Goal: Check status: Check status

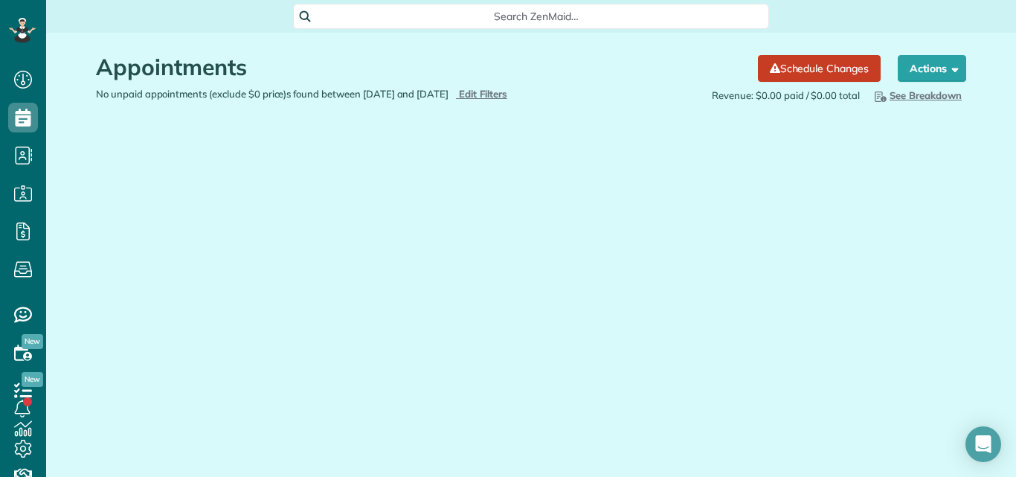
scroll to position [7, 7]
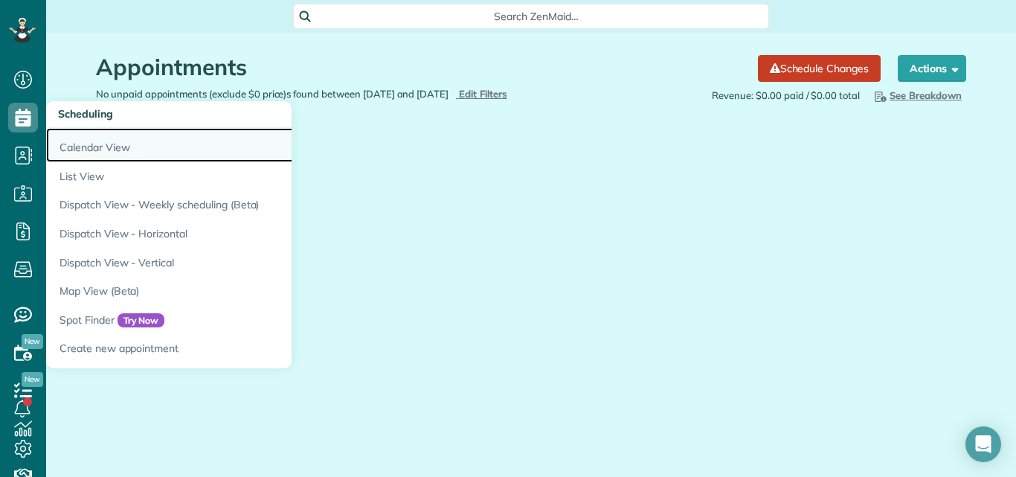
click at [76, 146] on link "Calendar View" at bounding box center [232, 145] width 372 height 34
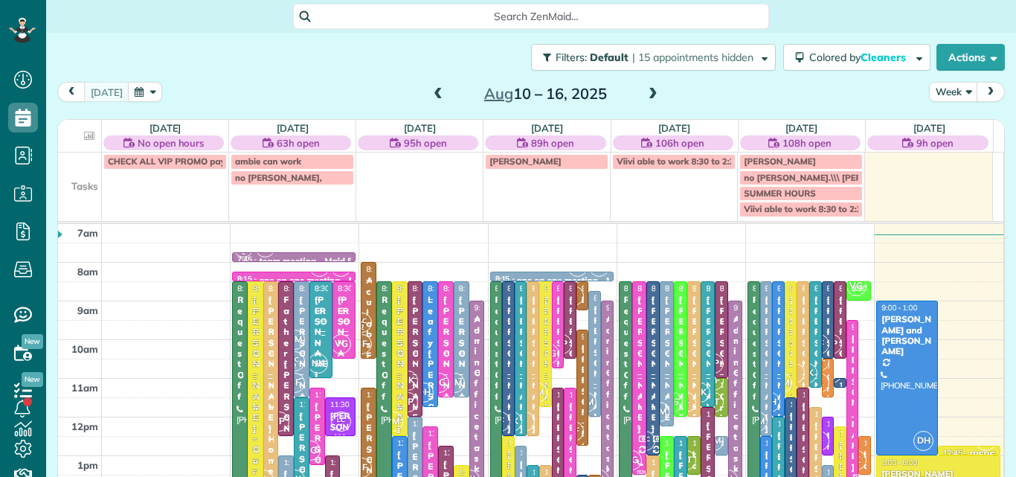
scroll to position [7, 7]
click at [881, 337] on div "[PERSON_NAME] and [PERSON_NAME]" at bounding box center [907, 335] width 53 height 43
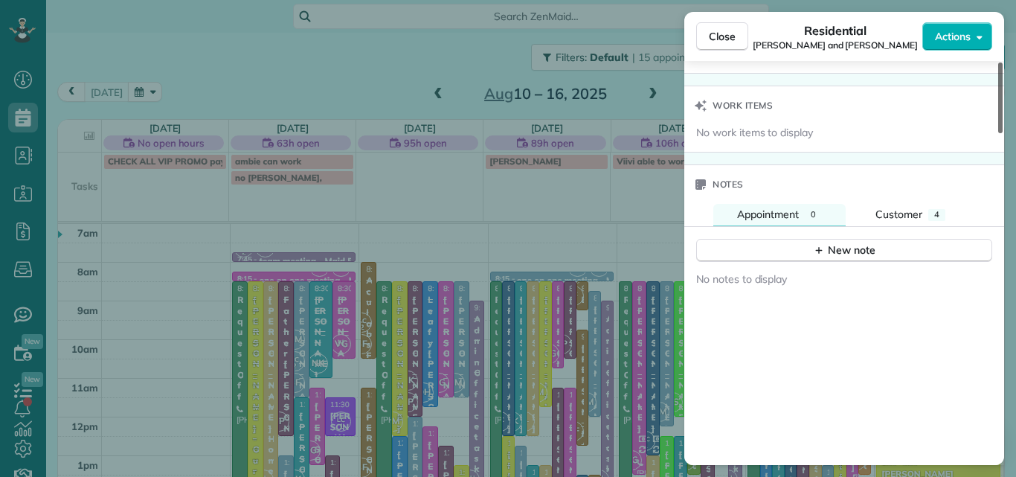
scroll to position [1475, 0]
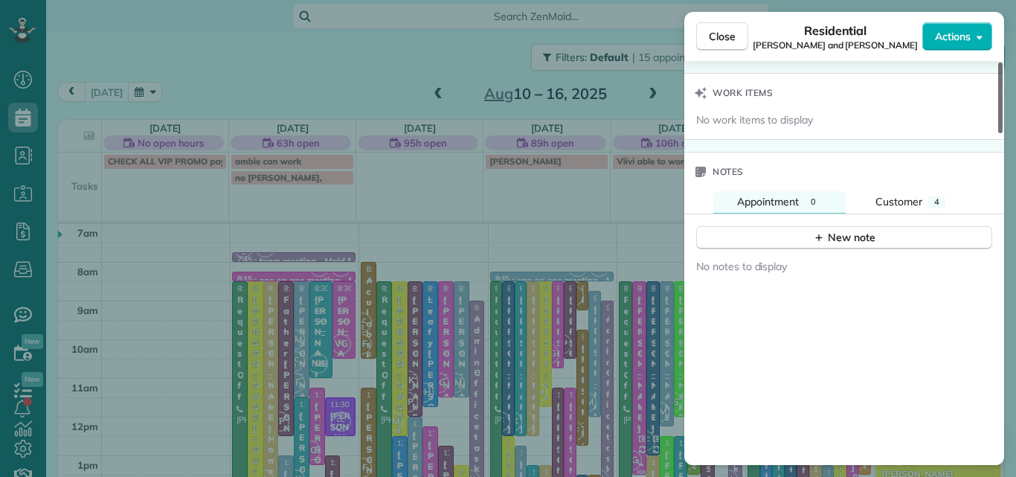
drag, startPoint x: 1000, startPoint y: 71, endPoint x: 976, endPoint y: 330, distance: 259.3
click at [998, 133] on div at bounding box center [1000, 97] width 4 height 71
click at [903, 198] on span "Customer" at bounding box center [899, 201] width 47 height 13
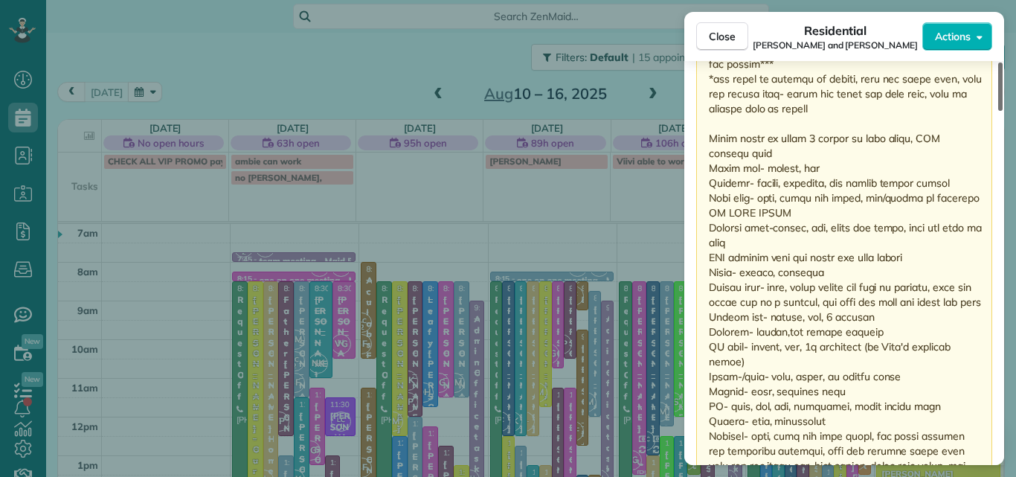
scroll to position [2136, 0]
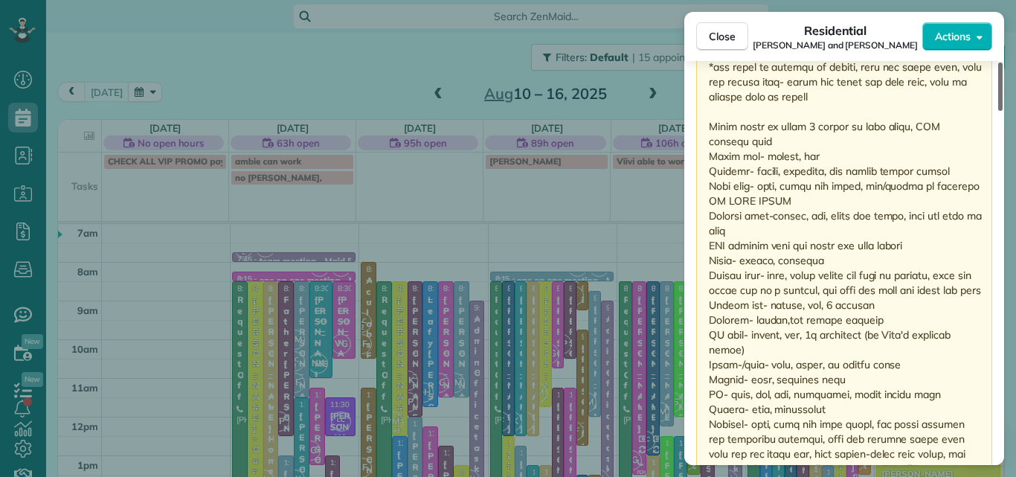
drag, startPoint x: 1001, startPoint y: 247, endPoint x: 995, endPoint y: 327, distance: 79.8
click at [998, 111] on div at bounding box center [1000, 86] width 4 height 48
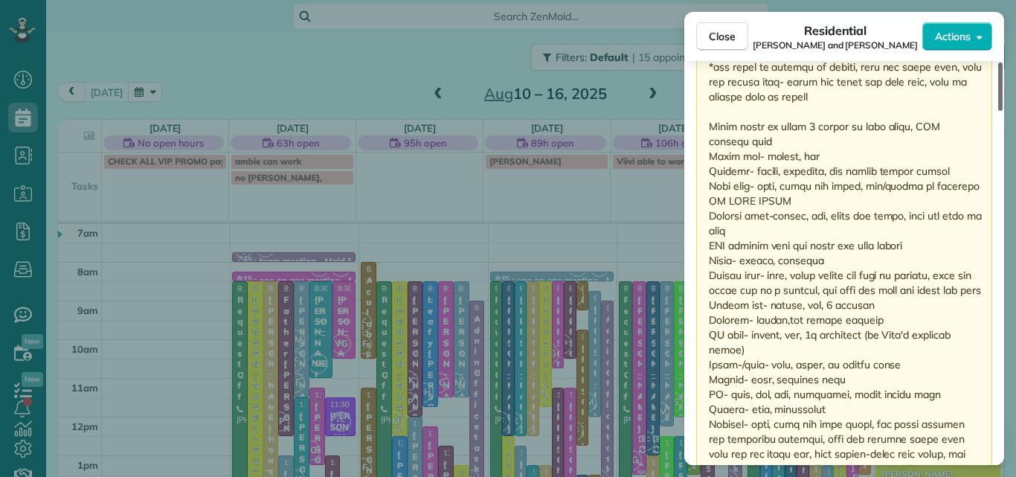
click at [998, 111] on div at bounding box center [1000, 86] width 4 height 48
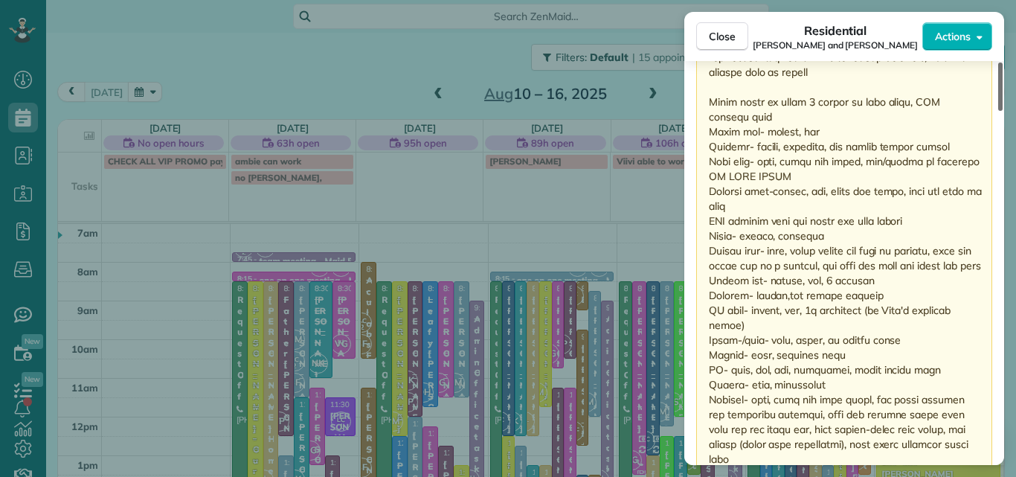
scroll to position [2185, 0]
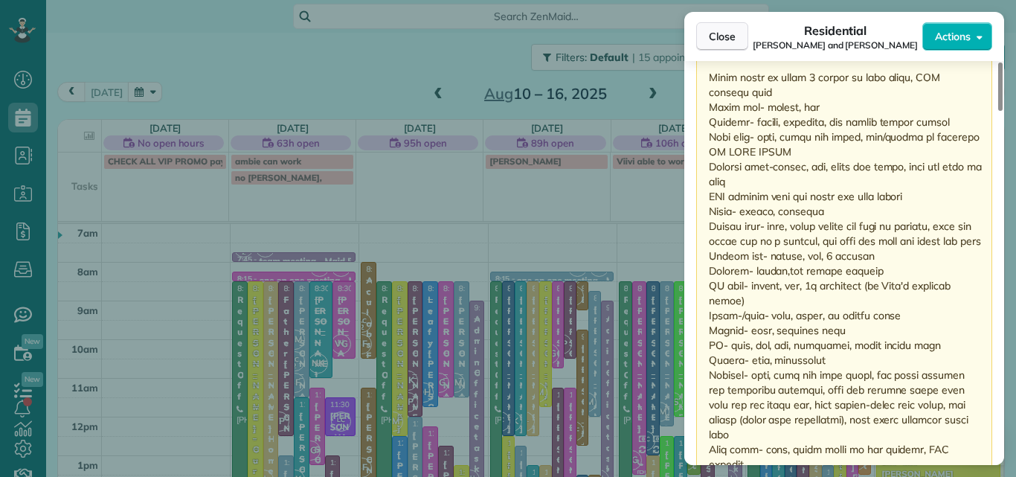
click at [721, 29] on span "Close" at bounding box center [722, 36] width 27 height 15
click at [721, 34] on span "Close" at bounding box center [722, 36] width 27 height 15
